Goal: Information Seeking & Learning: Learn about a topic

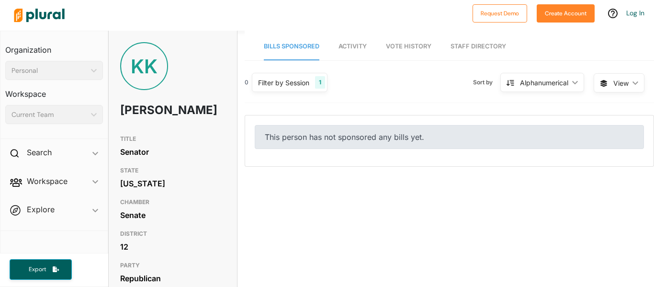
click at [356, 41] on link "Activity" at bounding box center [352, 46] width 28 height 27
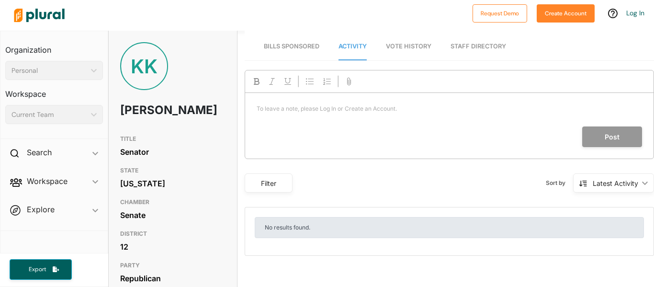
click at [407, 46] on span "Vote History" at bounding box center [408, 46] width 45 height 7
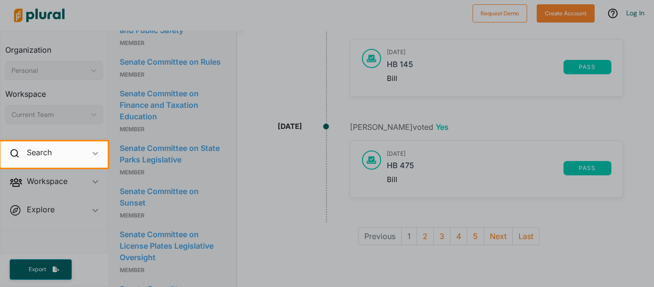
scroll to position [740, 0]
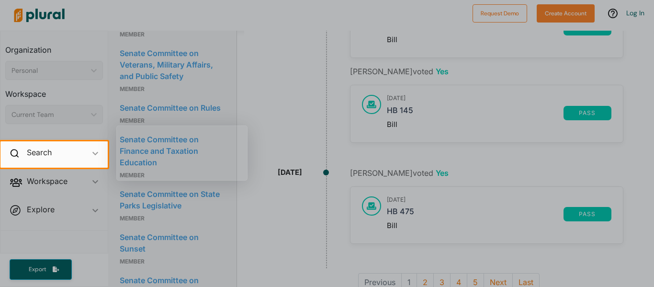
click at [296, 124] on div at bounding box center [327, 70] width 654 height 141
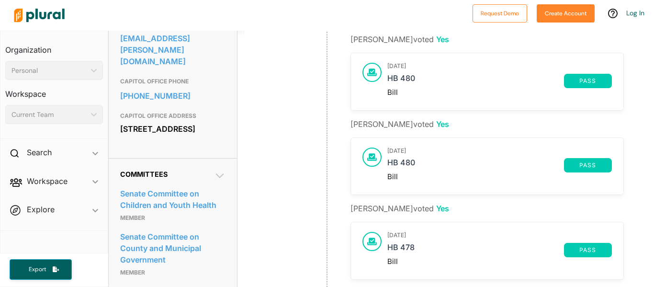
scroll to position [0, 0]
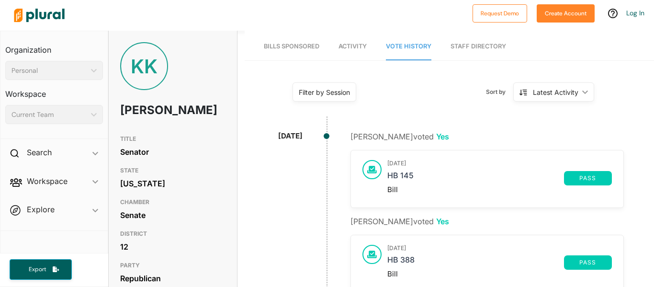
click at [347, 49] on span "Activity" at bounding box center [352, 46] width 28 height 7
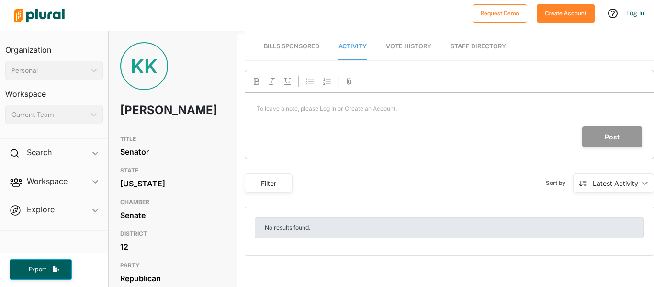
click at [292, 46] on span "Bills Sponsored" at bounding box center [292, 46] width 56 height 7
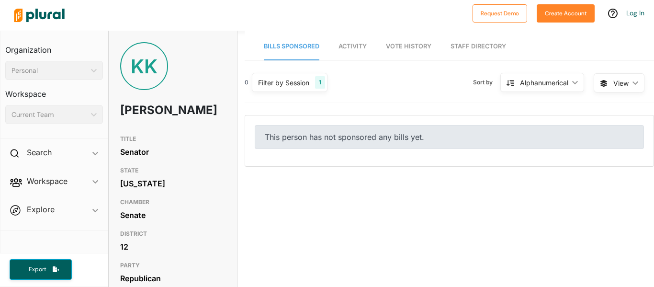
click at [324, 135] on div "This person has not sponsored any bills yet." at bounding box center [449, 137] width 389 height 24
click at [411, 43] on span "Vote History" at bounding box center [408, 46] width 45 height 7
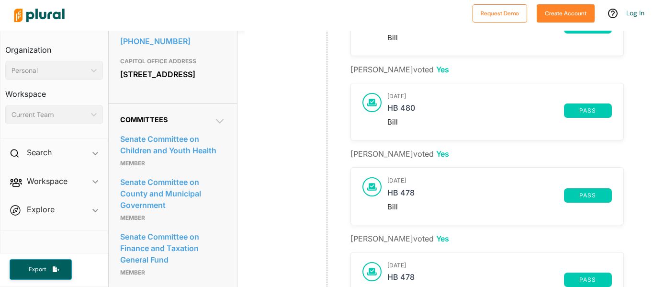
scroll to position [407, 0]
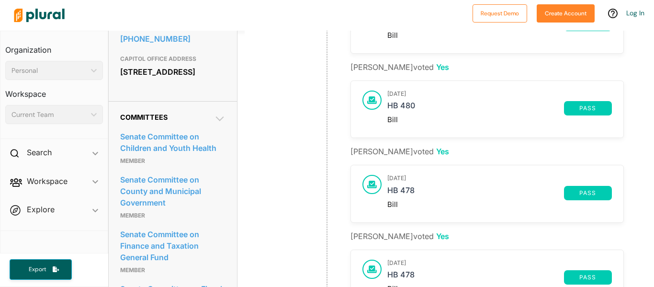
click at [578, 192] on span "pass" at bounding box center [587, 193] width 36 height 6
click at [465, 182] on div "May 9, 2024 HB 478 pass Bill" at bounding box center [499, 193] width 224 height 37
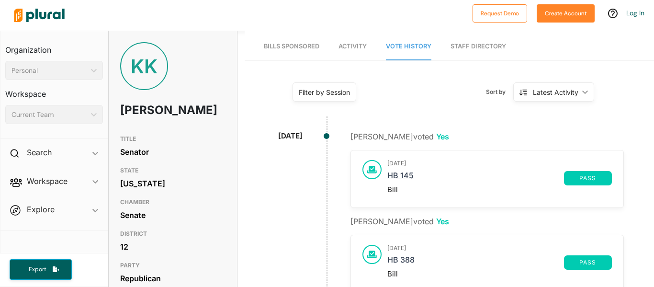
click at [399, 171] on link "HB 145" at bounding box center [475, 178] width 177 height 14
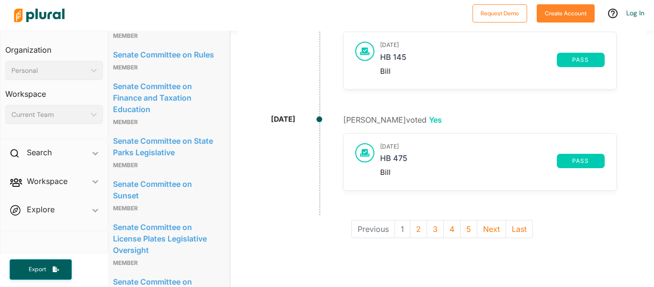
scroll to position [782, 7]
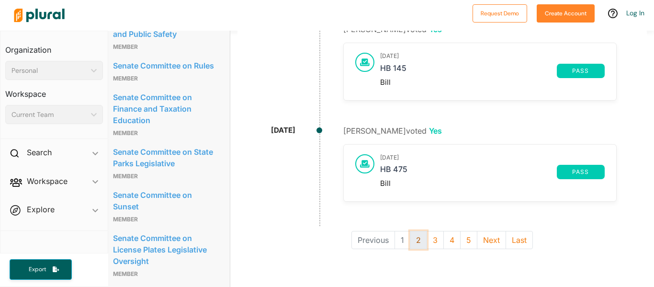
click at [415, 238] on button "2" at bounding box center [418, 240] width 17 height 18
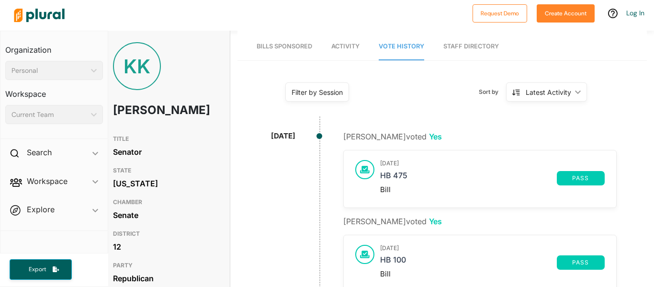
scroll to position [946, 7]
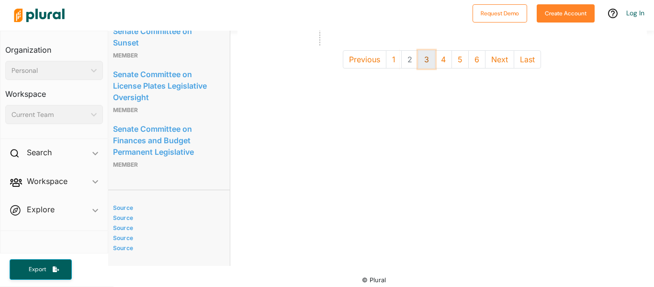
click at [432, 67] on button "3" at bounding box center [426, 59] width 17 height 18
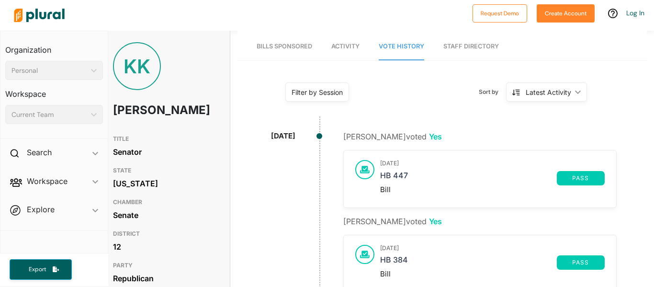
scroll to position [946, 7]
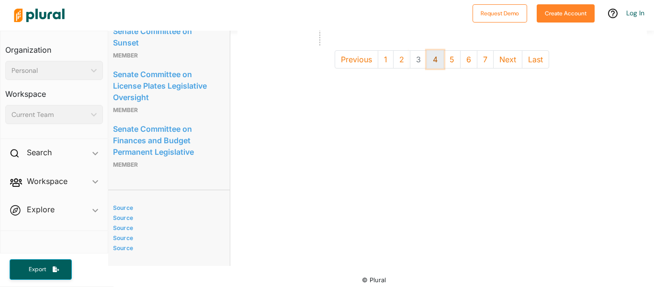
click at [434, 53] on button "4" at bounding box center [434, 59] width 17 height 18
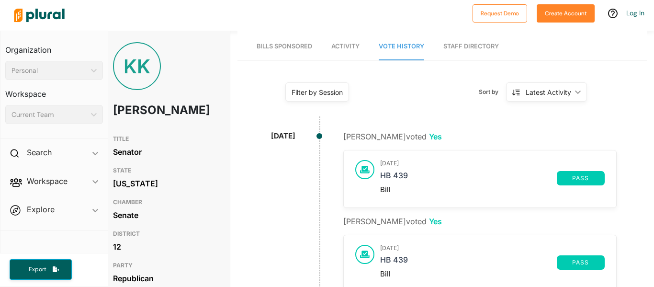
scroll to position [946, 7]
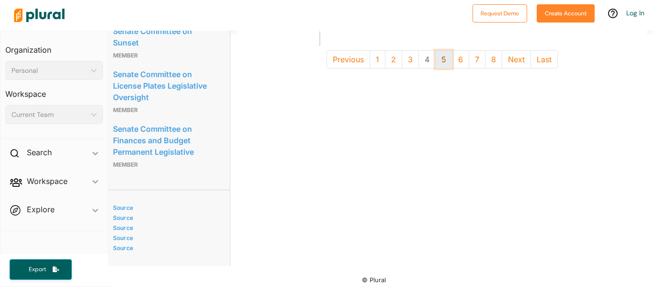
click at [442, 56] on button "5" at bounding box center [443, 59] width 17 height 18
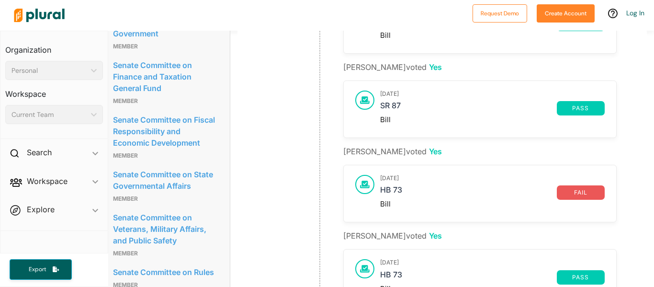
scroll to position [946, 7]
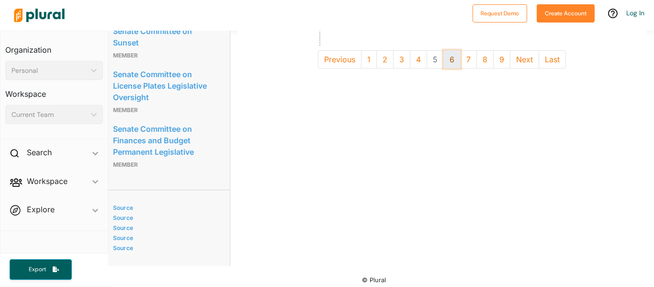
click at [456, 65] on button "6" at bounding box center [451, 59] width 17 height 18
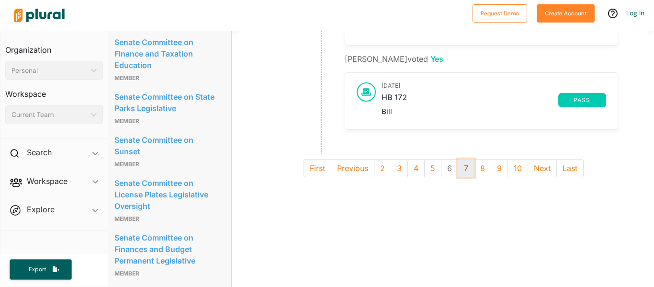
click at [461, 162] on button "7" at bounding box center [465, 168] width 17 height 18
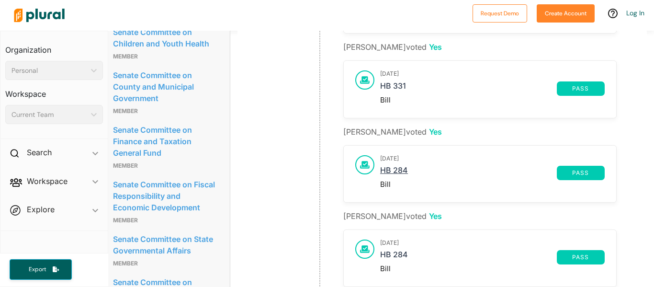
scroll to position [946, 7]
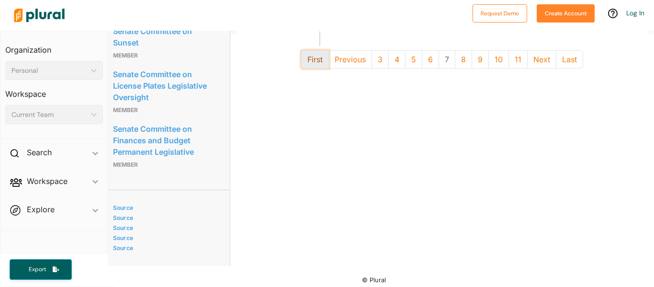
click at [318, 62] on button "First" at bounding box center [315, 59] width 28 height 18
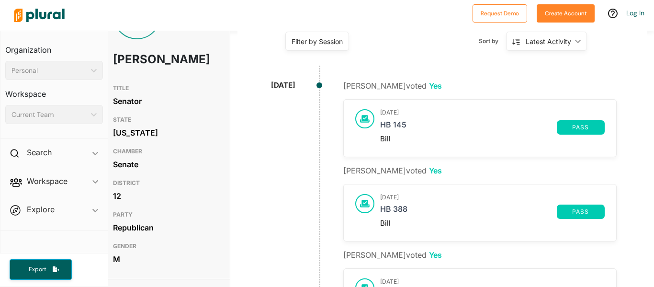
scroll to position [0, 7]
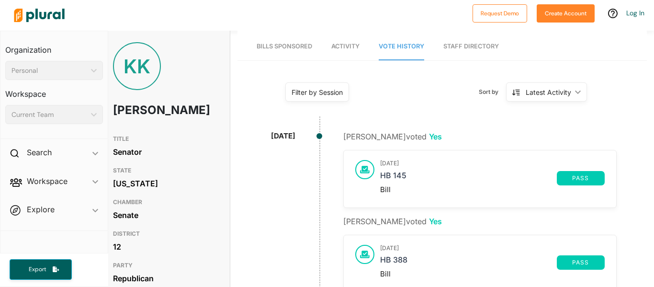
click at [143, 60] on div "KK" at bounding box center [137, 66] width 48 height 48
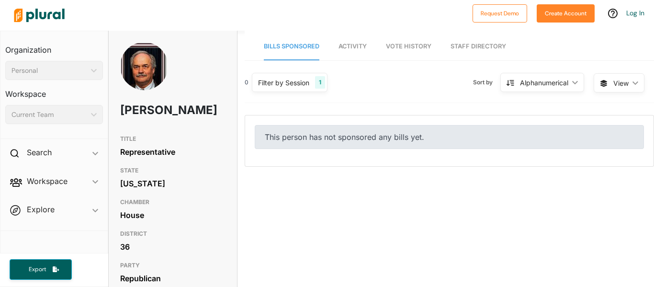
click at [387, 46] on span "Vote History" at bounding box center [408, 46] width 45 height 7
